Goal: Task Accomplishment & Management: Use online tool/utility

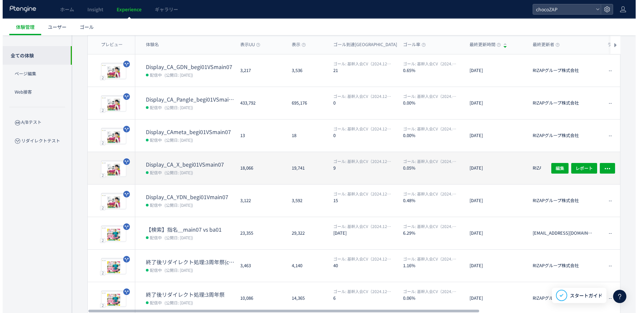
scroll to position [66, 0]
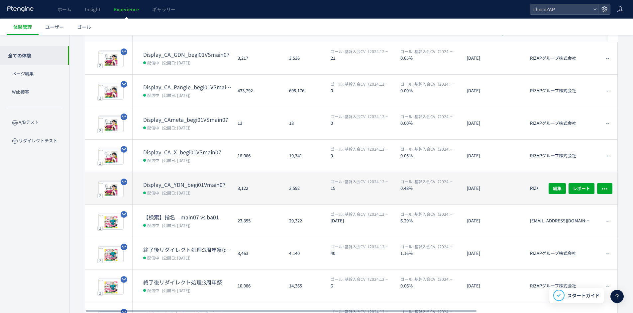
click at [200, 194] on dd "配信中 (公開日: [DATE])" at bounding box center [187, 192] width 89 height 9
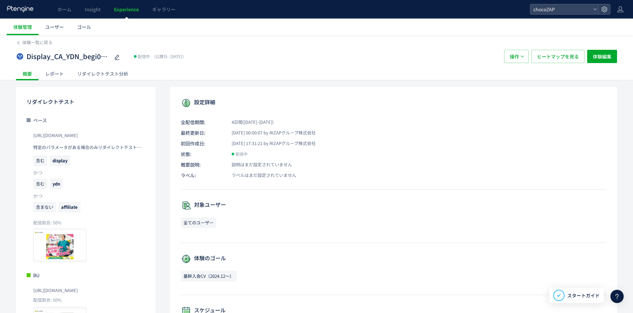
click at [113, 75] on div "リダイレクトテスト分析" at bounding box center [102, 73] width 64 height 13
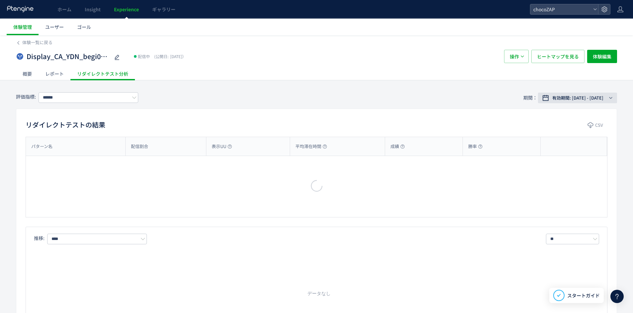
click at [571, 100] on span "有効期間: [DATE] - [DATE]" at bounding box center [577, 98] width 51 height 7
type input "**********"
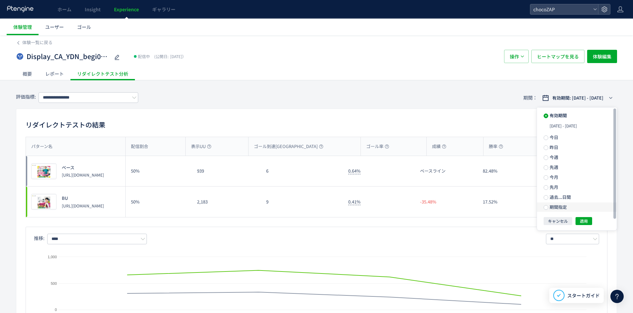
click at [562, 207] on span "期間指定" at bounding box center [557, 207] width 19 height 6
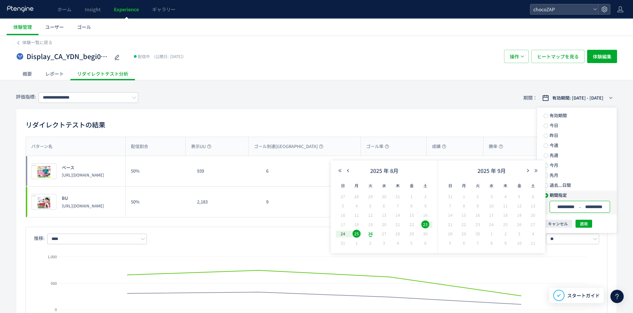
click at [573, 208] on input "**********" at bounding box center [565, 207] width 25 height 5
click at [421, 224] on span "23" at bounding box center [425, 225] width 8 height 8
click at [355, 236] on span "25" at bounding box center [356, 234] width 8 height 8
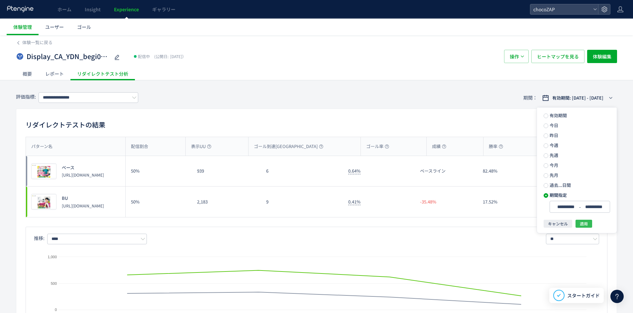
click at [589, 224] on button "適用" at bounding box center [583, 224] width 17 height 8
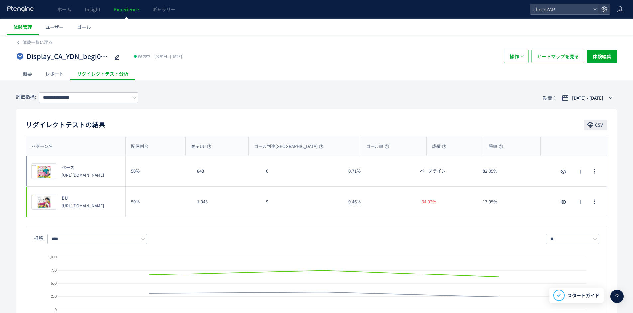
click at [590, 125] on use "button" at bounding box center [590, 125] width 6 height 6
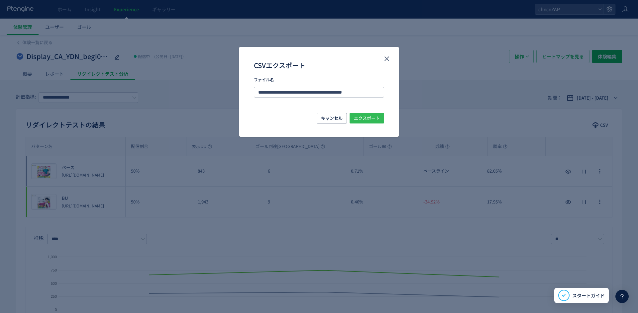
click at [366, 122] on span "エクスポート" at bounding box center [367, 118] width 26 height 11
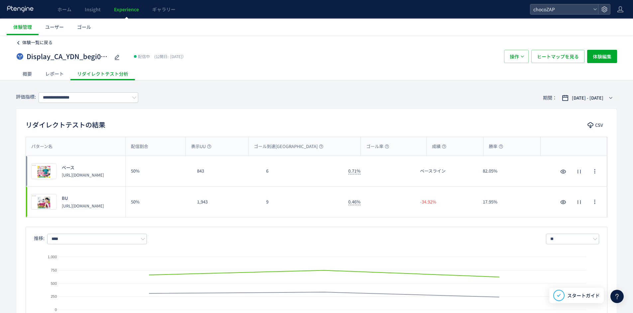
click at [20, 43] on icon at bounding box center [18, 43] width 5 height 5
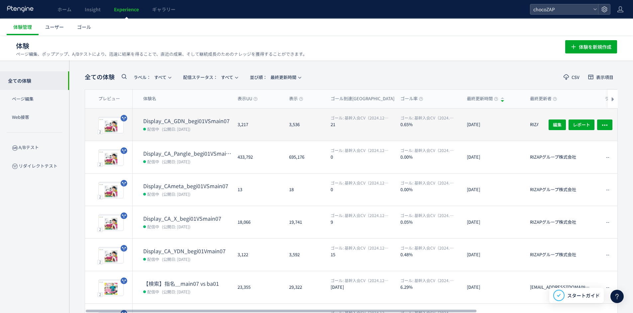
click at [201, 131] on dd "配信中 (公開日: [DATE])" at bounding box center [187, 129] width 89 height 9
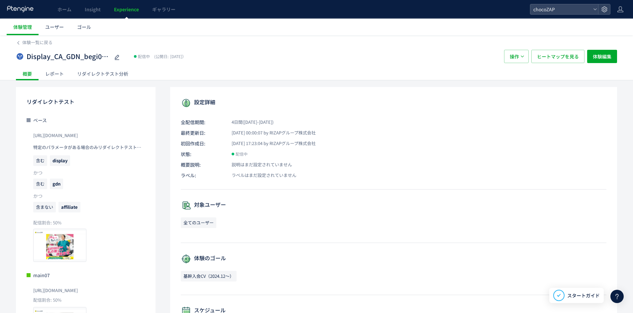
click at [103, 74] on div "リダイレクトテスト分析" at bounding box center [102, 73] width 64 height 13
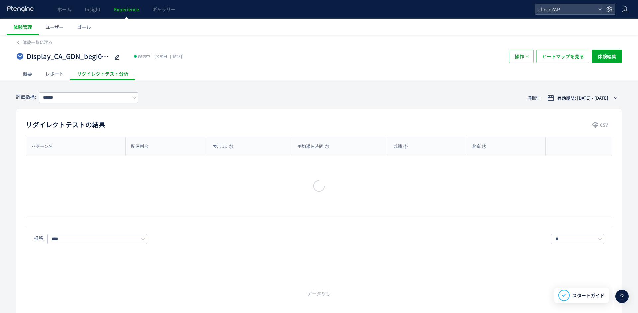
type input "**********"
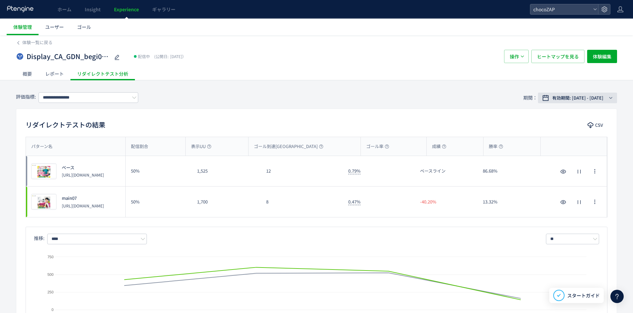
click at [574, 96] on span "有効期間: [DATE] - [DATE]" at bounding box center [577, 98] width 51 height 7
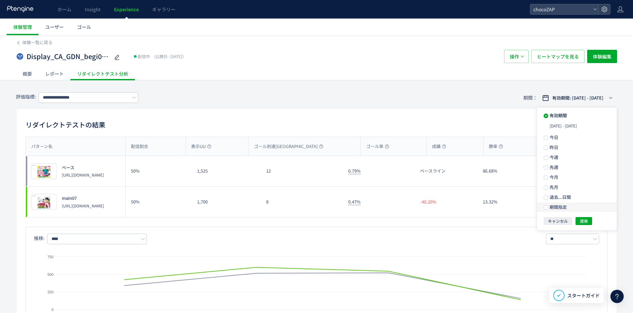
click at [563, 205] on span "期間指定" at bounding box center [557, 207] width 19 height 6
click at [564, 206] on input "**********" at bounding box center [565, 207] width 25 height 5
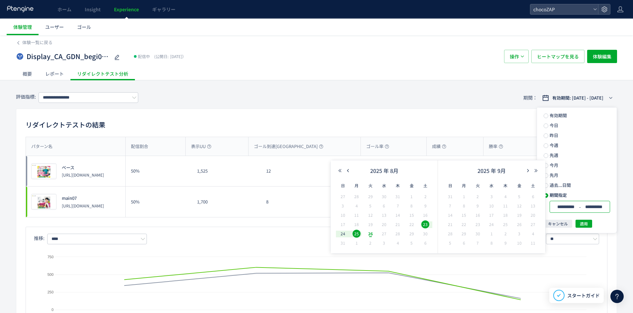
click at [359, 234] on span "25" at bounding box center [356, 234] width 8 height 8
click at [426, 226] on span "23" at bounding box center [425, 225] width 8 height 8
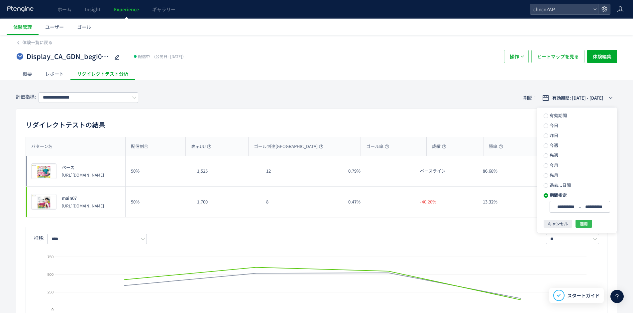
click at [582, 225] on span "適用" at bounding box center [584, 224] width 8 height 8
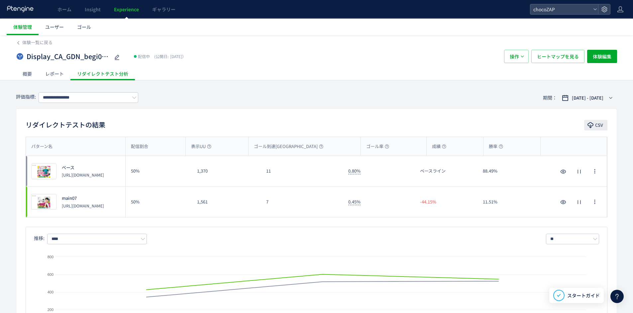
click at [597, 125] on span "CSV" at bounding box center [599, 125] width 8 height 11
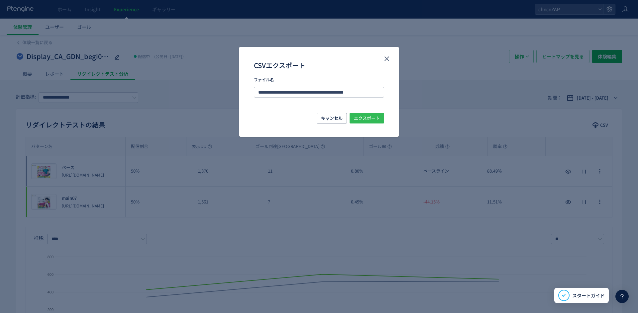
drag, startPoint x: 377, startPoint y: 122, endPoint x: 408, endPoint y: 122, distance: 30.6
click at [377, 122] on span "エクスポート" at bounding box center [367, 118] width 26 height 11
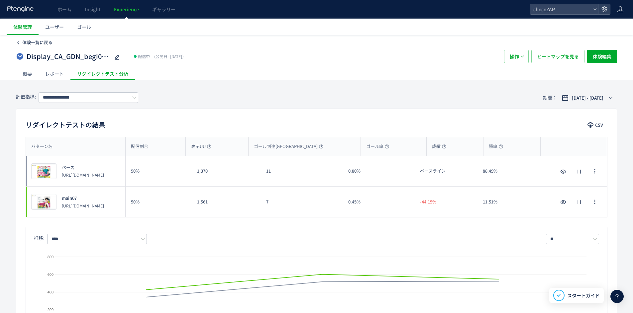
click at [26, 40] on span "体験一覧に戻る" at bounding box center [37, 42] width 30 height 6
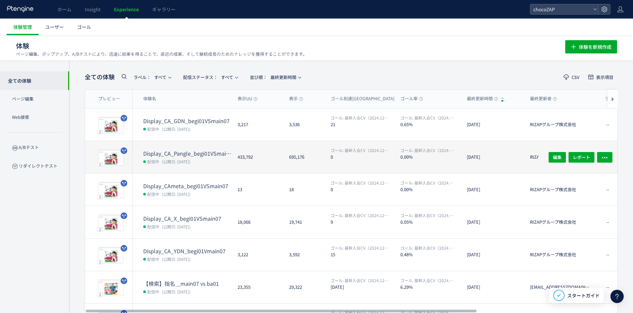
click at [182, 158] on dd "配信中 (公開日: [DATE])" at bounding box center [187, 161] width 89 height 9
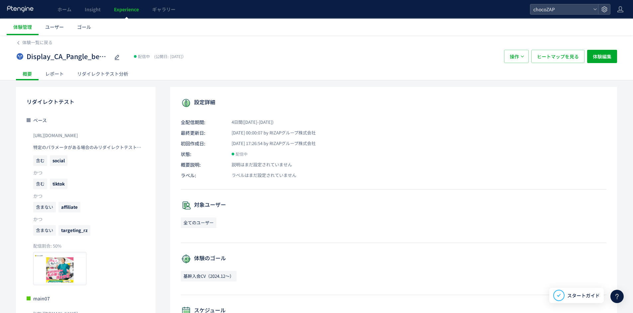
click at [103, 80] on div "リダイレクトテスト分析" at bounding box center [102, 73] width 64 height 13
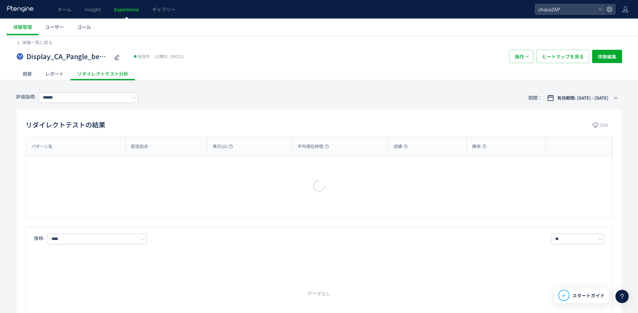
type input "**********"
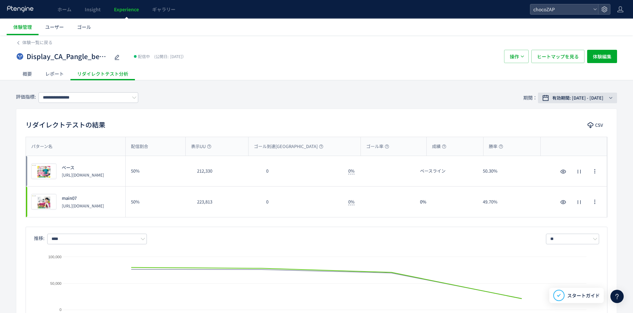
click at [594, 100] on span "有効期間: [DATE] - [DATE]" at bounding box center [577, 98] width 51 height 7
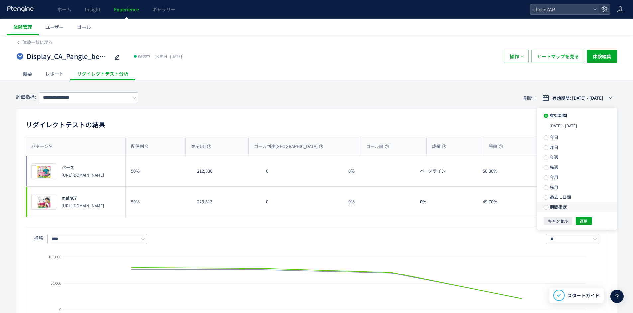
drag, startPoint x: 559, startPoint y: 202, endPoint x: 564, endPoint y: 207, distance: 6.6
click at [560, 203] on ul "有効期間 [DATE] - [DATE] [DATE] [DATE] 今週 先週 今月 先月 過去...日間 期間指定" at bounding box center [577, 162] width 80 height 108
click at [564, 208] on span "期間指定" at bounding box center [557, 207] width 19 height 6
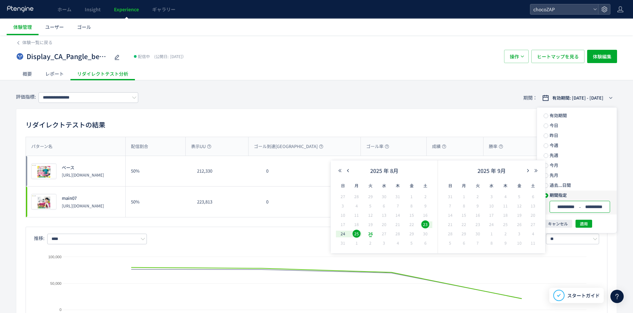
click at [562, 210] on input "**********" at bounding box center [565, 207] width 25 height 5
drag, startPoint x: 585, startPoint y: 224, endPoint x: 590, endPoint y: 224, distance: 4.6
click at [585, 223] on span "適用" at bounding box center [584, 224] width 8 height 8
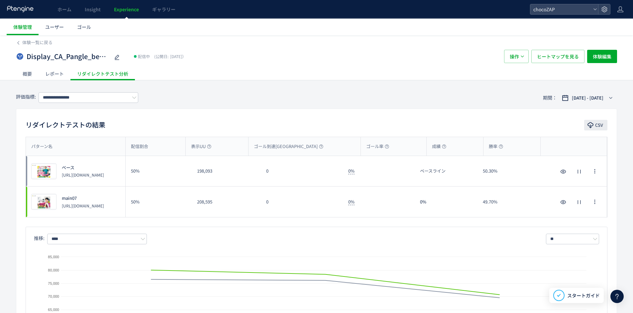
click at [598, 128] on span "CSV" at bounding box center [599, 125] width 8 height 11
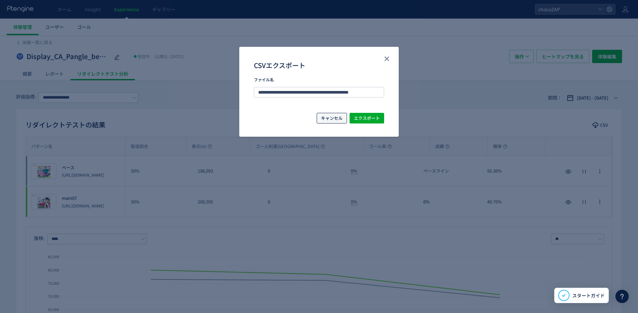
drag, startPoint x: 332, startPoint y: 115, endPoint x: 346, endPoint y: 115, distance: 14.6
click at [332, 115] on span "キャンセル" at bounding box center [332, 118] width 22 height 11
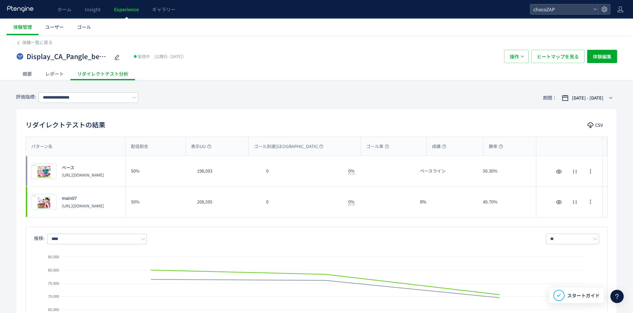
click at [347, 115] on div "リダイレクトテストの結果 CSV パターン名 配信割合 表示UU ゴール到達UU ゴール率 成績 勝率 パターン名 プレビュー ベース [URL][DOMAI…" at bounding box center [316, 226] width 601 height 235
click at [602, 124] on span "CSV" at bounding box center [599, 125] width 8 height 11
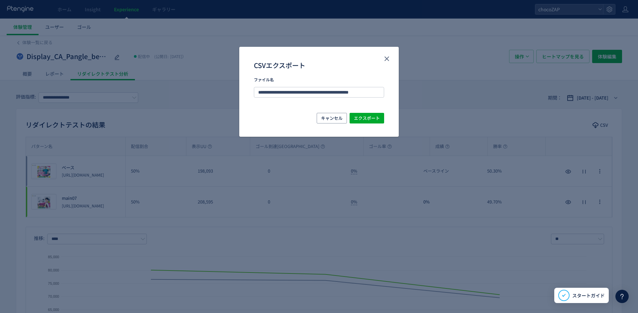
click at [369, 111] on div "**********" at bounding box center [318, 95] width 159 height 36
click at [370, 114] on span "エクスポート" at bounding box center [367, 118] width 26 height 11
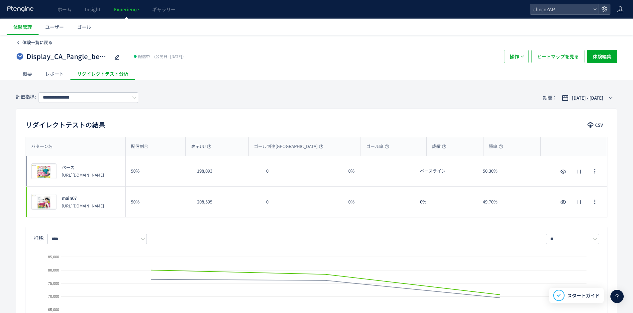
click at [39, 42] on span "体験一覧に戻る" at bounding box center [37, 42] width 30 height 6
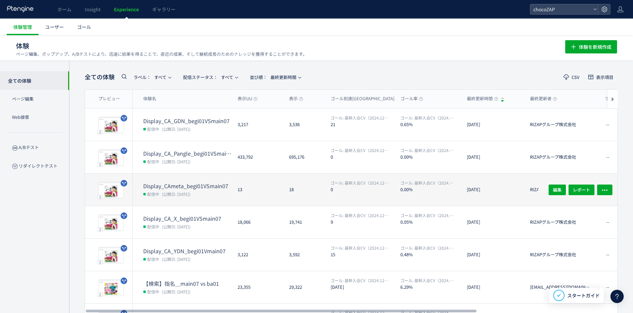
click at [209, 183] on dt "Display_CAmeta_begi01VSmain07" at bounding box center [187, 186] width 89 height 8
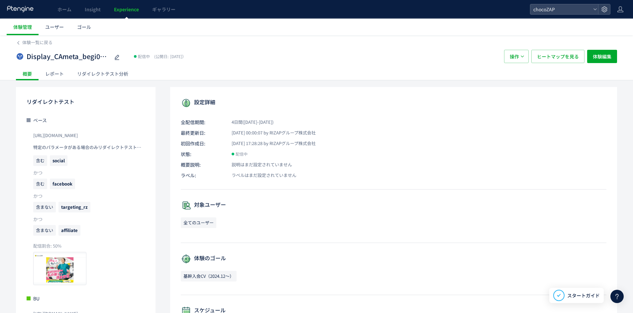
click at [139, 75] on div "概要 レポート リダイレクトテスト分析" at bounding box center [316, 73] width 601 height 13
click at [134, 76] on div "リダイレクトテスト分析" at bounding box center [102, 73] width 64 height 13
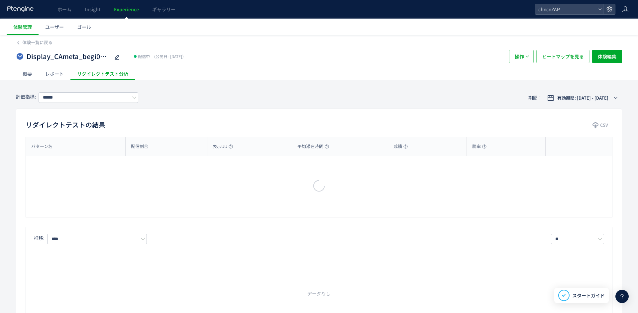
type input "**********"
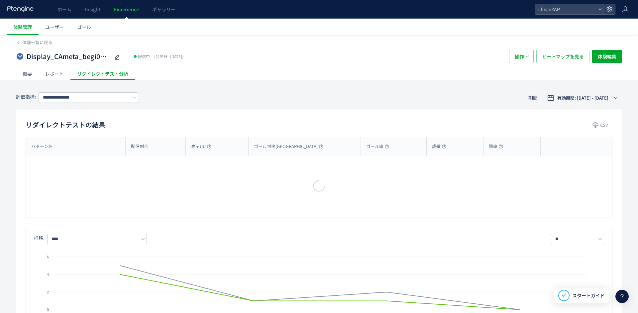
click at [559, 90] on div "**********" at bounding box center [319, 98] width 606 height 22
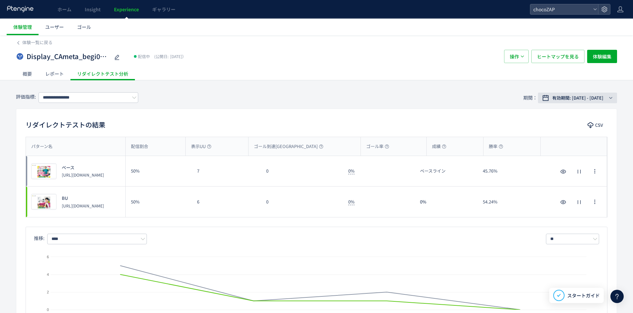
click at [567, 100] on span "有効期間: [DATE] - [DATE]" at bounding box center [577, 98] width 51 height 7
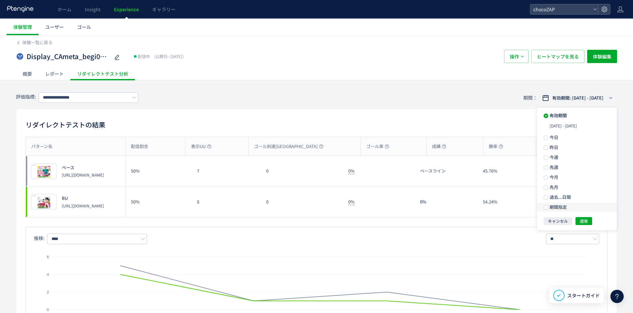
click at [561, 210] on label "期間指定" at bounding box center [577, 207] width 80 height 9
click at [591, 206] on input "**********" at bounding box center [593, 207] width 25 height 5
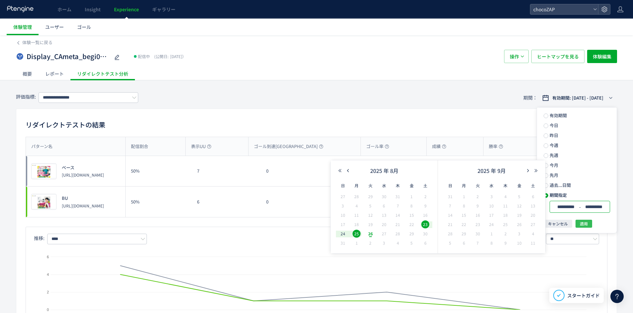
click at [579, 225] on button "適用" at bounding box center [583, 224] width 17 height 8
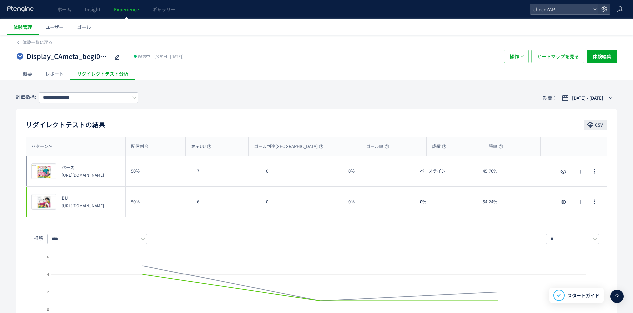
click at [602, 130] on span "CSV" at bounding box center [599, 125] width 8 height 11
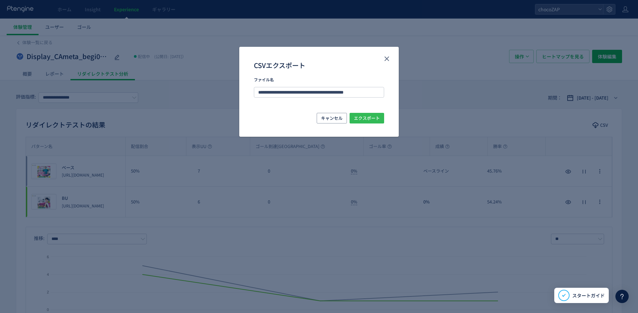
drag, startPoint x: 381, startPoint y: 114, endPoint x: 338, endPoint y: 112, distance: 43.6
click at [381, 114] on button "エクスポート" at bounding box center [366, 118] width 35 height 11
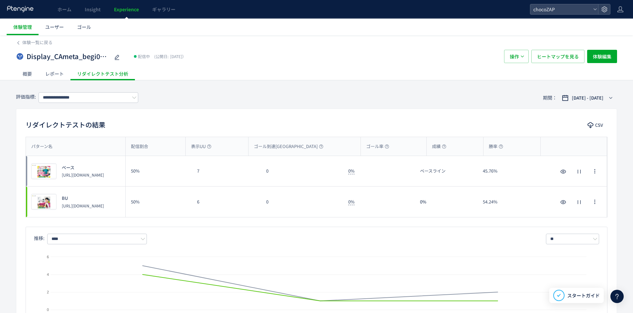
click at [40, 38] on div "体験一覧に戻る" at bounding box center [316, 40] width 601 height 11
click at [40, 41] on span "体験一覧に戻る" at bounding box center [37, 42] width 30 height 6
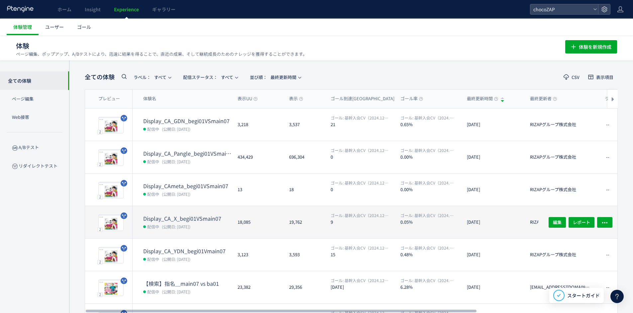
click at [209, 220] on dt "Display_CA_X_begi01VSmain07" at bounding box center [187, 219] width 89 height 8
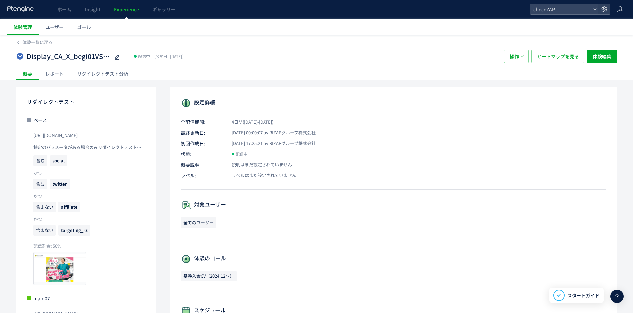
click at [82, 78] on div "リダイレクトテスト分析" at bounding box center [102, 73] width 64 height 13
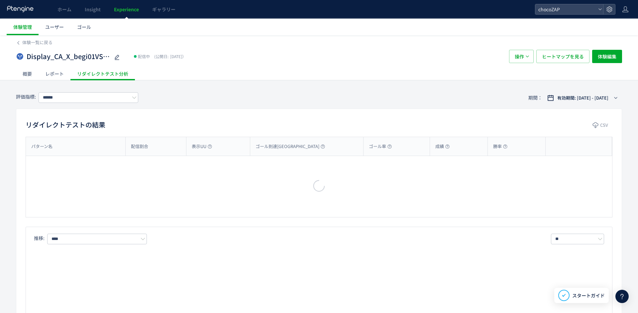
type input "**********"
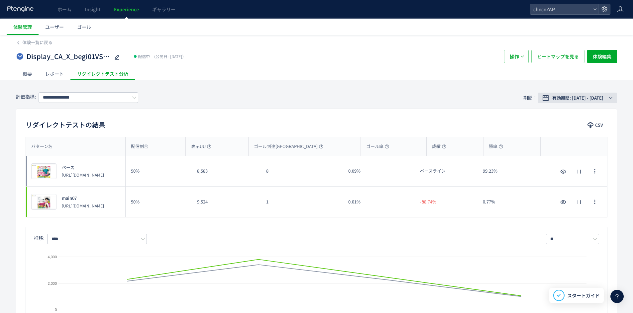
click at [590, 101] on button "有効期間: [DATE] - [DATE]" at bounding box center [577, 98] width 79 height 11
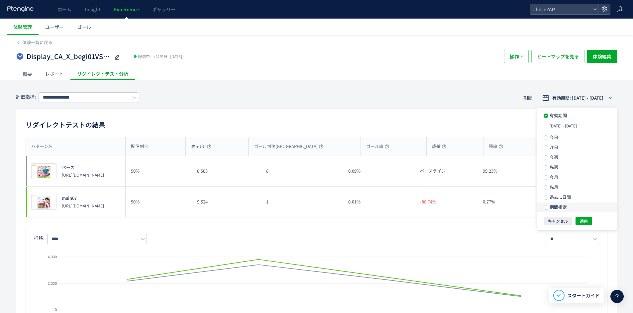
click at [569, 205] on label "期間指定" at bounding box center [577, 207] width 80 height 9
click at [567, 209] on input "**********" at bounding box center [565, 207] width 25 height 5
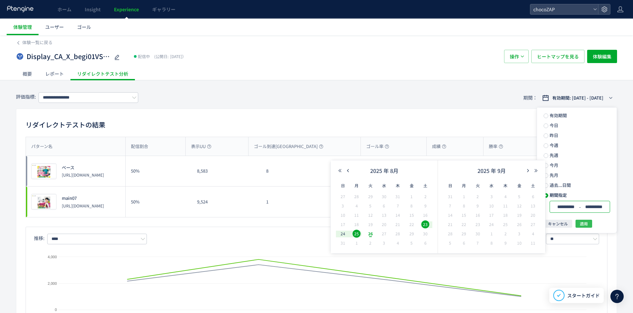
click at [586, 225] on span "適用" at bounding box center [584, 224] width 8 height 8
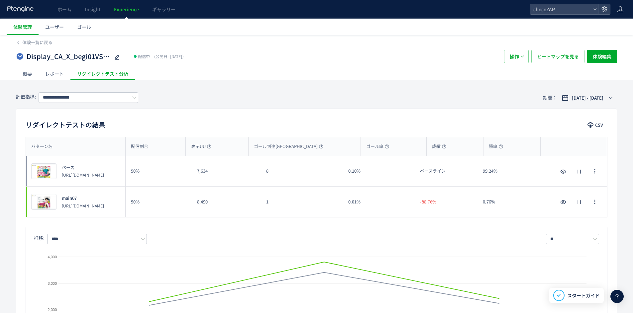
click at [593, 132] on div "リダイレクトテストの結果 CSV パターン名 配信割合 表示UU ゴール到達UU ゴール率 成績 勝率 パターン名 プレビュー ベース [URL][DOMAI…" at bounding box center [316, 226] width 601 height 235
click at [590, 131] on div "CSV" at bounding box center [595, 126] width 23 height 12
click at [595, 126] on span "CSV" at bounding box center [599, 125] width 8 height 11
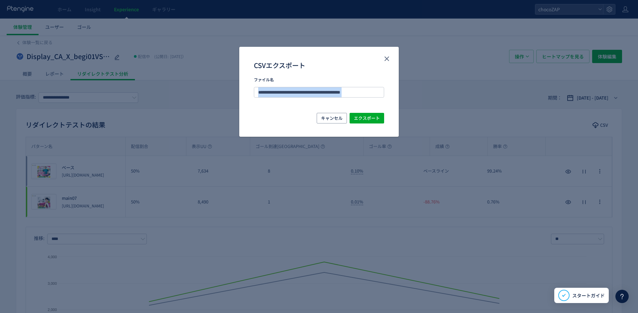
click at [363, 125] on div "キャンセル エクスポート" at bounding box center [318, 125] width 159 height 24
click at [377, 122] on span "エクスポート" at bounding box center [367, 118] width 26 height 11
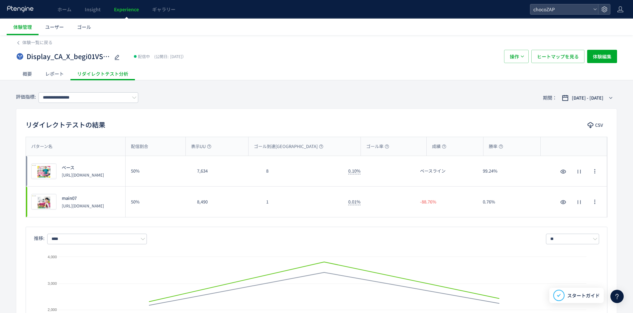
drag, startPoint x: 86, startPoint y: 177, endPoint x: 61, endPoint y: 174, distance: 25.7
click at [61, 174] on div "ベース [URL][DOMAIN_NAME]" at bounding box center [79, 171] width 47 height 13
copy p "[URL][DOMAIN_NAME]"
drag, startPoint x: 122, startPoint y: 206, endPoint x: 61, endPoint y: 205, distance: 61.1
click at [61, 205] on div "プレビュー main07 [URL][DOMAIN_NAME]" at bounding box center [75, 202] width 99 height 31
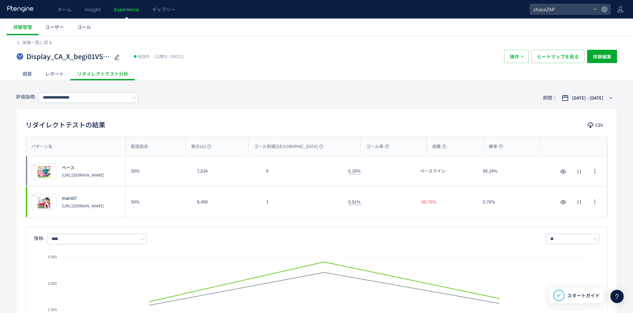
copy p "[URL][DOMAIN_NAME]"
drag, startPoint x: 109, startPoint y: 182, endPoint x: 58, endPoint y: 173, distance: 51.5
click at [58, 173] on div "プレビュー ベース [URL][DOMAIN_NAME]" at bounding box center [75, 171] width 99 height 30
copy p "[URL][DOMAIN_NAME]"
